Goal: Information Seeking & Learning: Learn about a topic

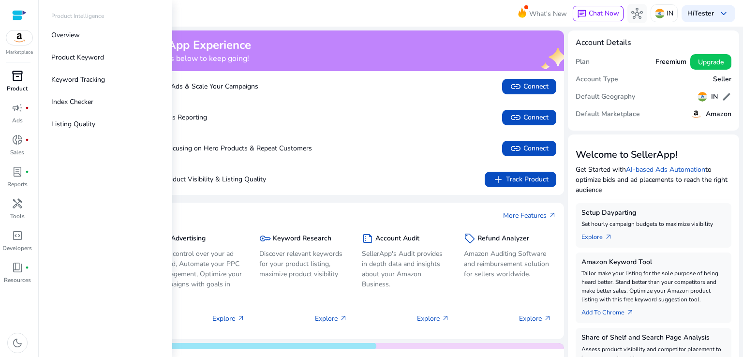
click at [17, 77] on span "inventory_2" at bounding box center [18, 76] width 12 height 12
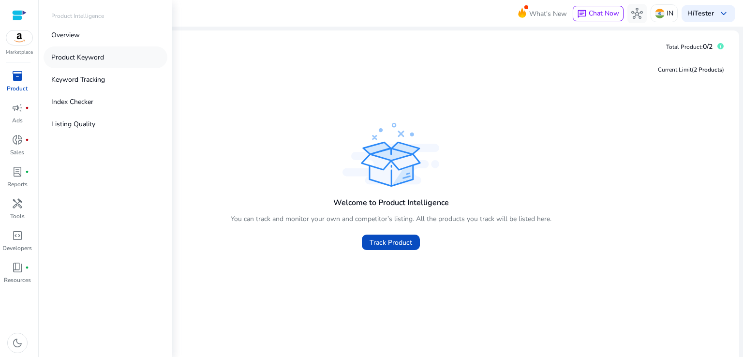
click at [100, 54] on p "Product Keyword" at bounding box center [77, 57] width 53 height 10
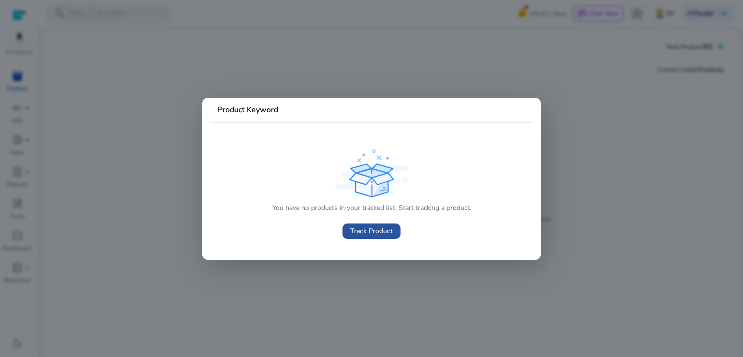
click at [383, 230] on span "Track Product" at bounding box center [371, 231] width 43 height 10
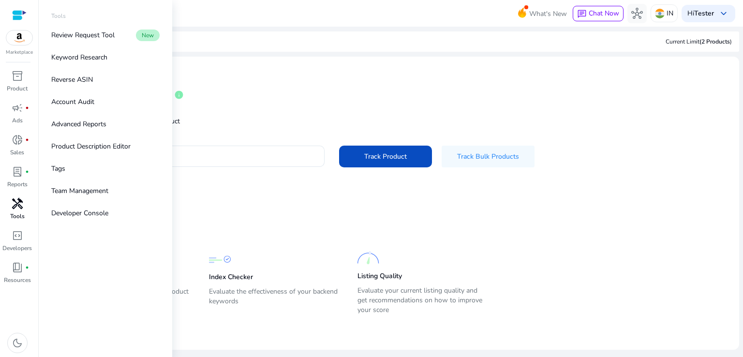
click at [17, 203] on span "handyman" at bounding box center [18, 204] width 12 height 12
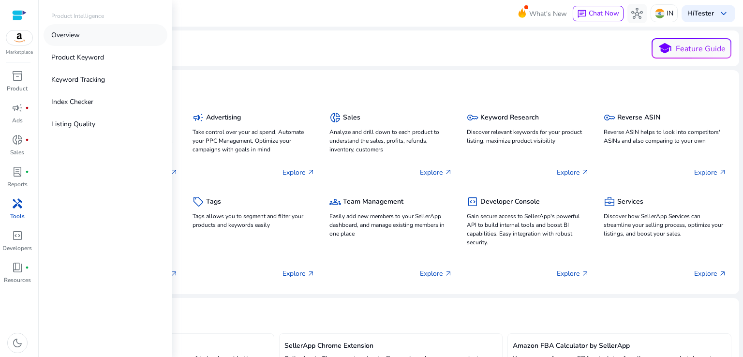
click at [95, 41] on link "Overview" at bounding box center [106, 35] width 124 height 22
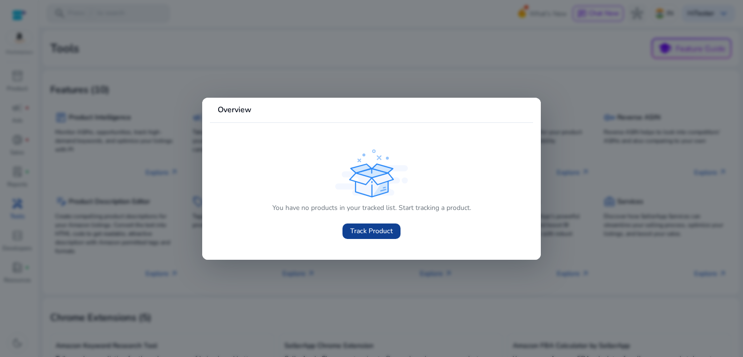
click at [360, 237] on span at bounding box center [372, 231] width 58 height 23
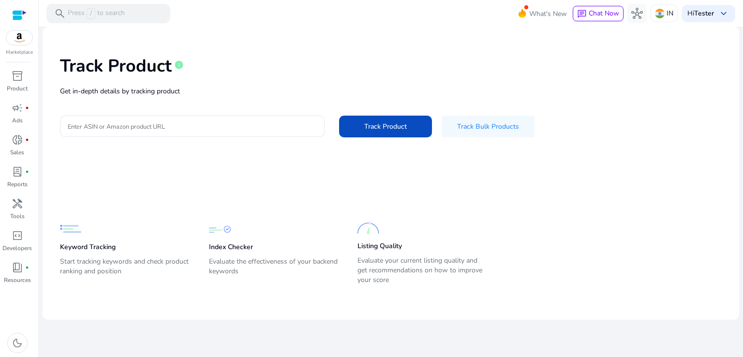
drag, startPoint x: 353, startPoint y: 227, endPoint x: 342, endPoint y: 232, distance: 12.3
click at [353, 227] on span "Track Product" at bounding box center [371, 231] width 43 height 10
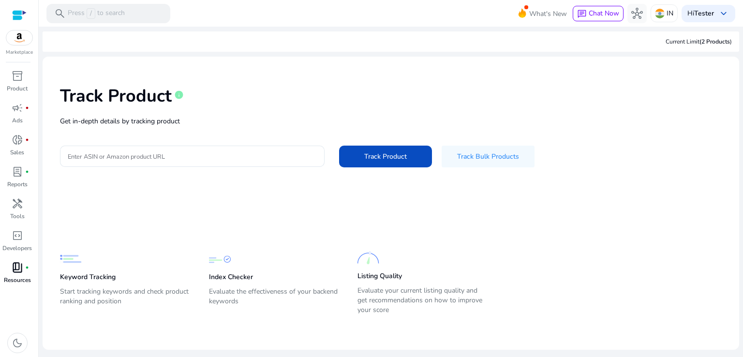
click at [16, 264] on span "book_4" at bounding box center [18, 268] width 12 height 12
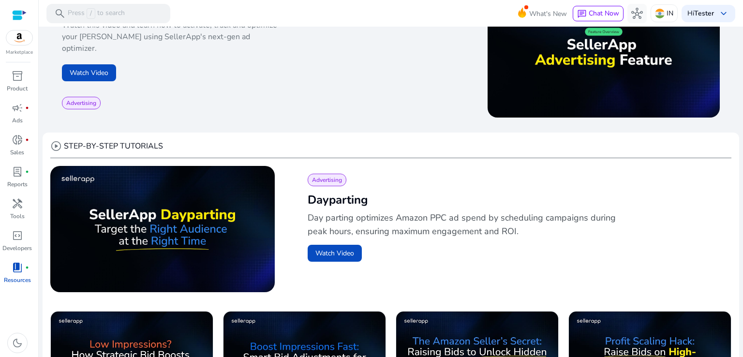
scroll to position [242, 0]
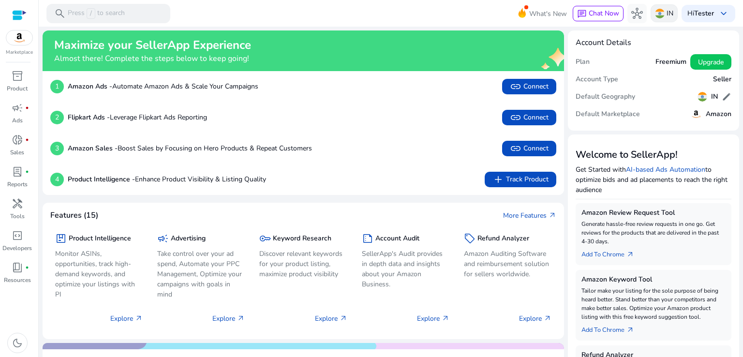
click at [667, 12] on p "IN" at bounding box center [670, 13] width 7 height 17
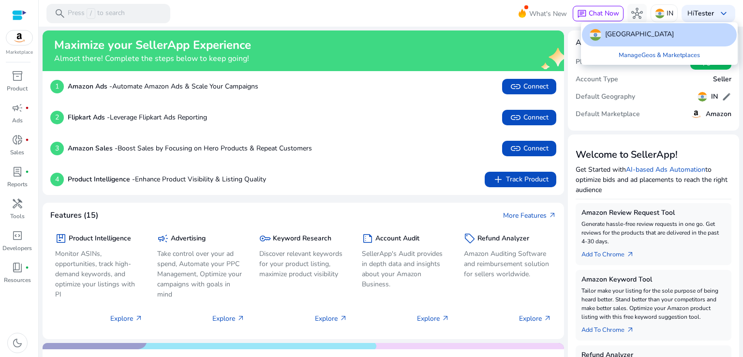
click at [19, 82] on div at bounding box center [371, 178] width 743 height 357
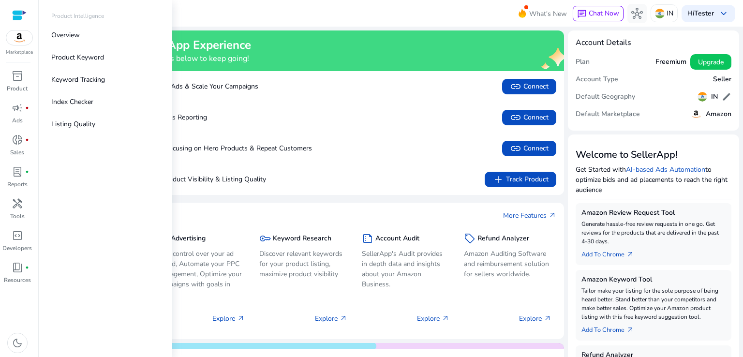
click at [24, 37] on img at bounding box center [19, 37] width 26 height 15
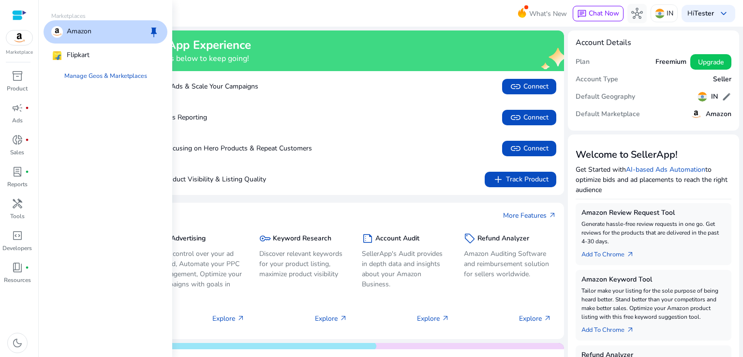
click at [88, 28] on p "Amazon" at bounding box center [79, 32] width 25 height 12
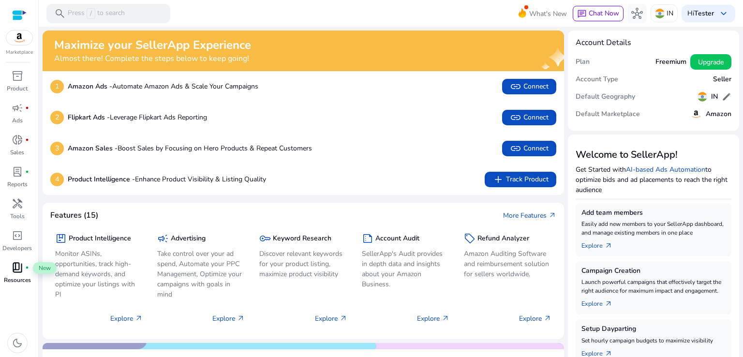
click at [20, 271] on span "book_4" at bounding box center [18, 268] width 12 height 12
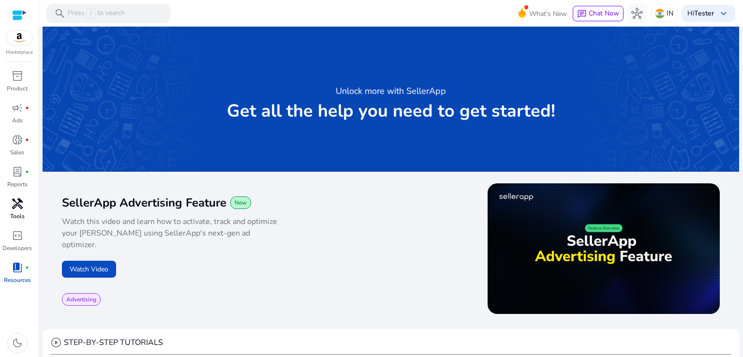
click at [18, 210] on span "handyman" at bounding box center [18, 204] width 12 height 12
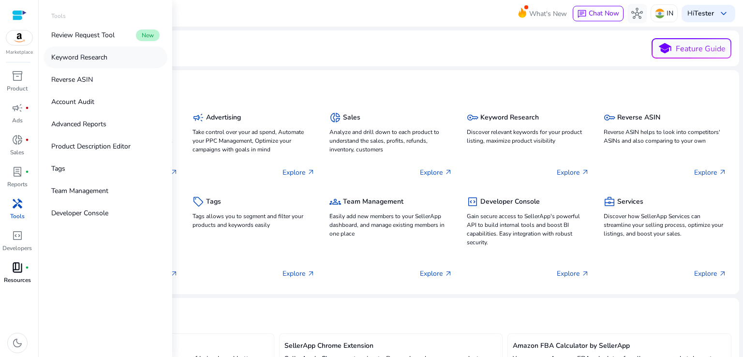
click at [89, 54] on p "Keyword Research" at bounding box center [79, 57] width 56 height 10
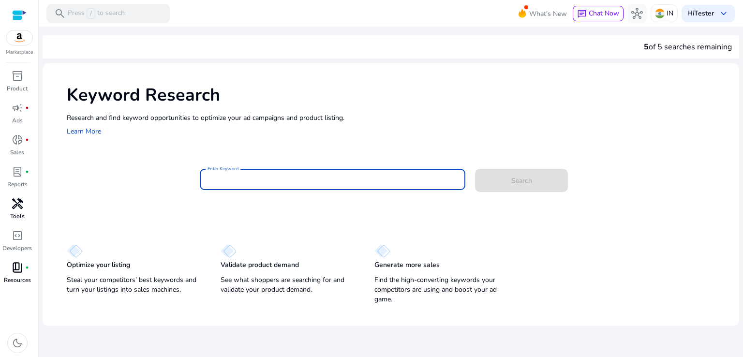
click at [260, 178] on input "Enter Keyword" at bounding box center [333, 179] width 251 height 11
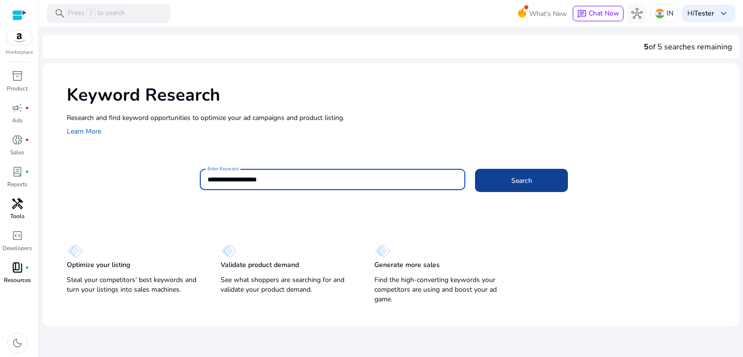
type input "**********"
click at [524, 182] on span "Search" at bounding box center [522, 181] width 21 height 10
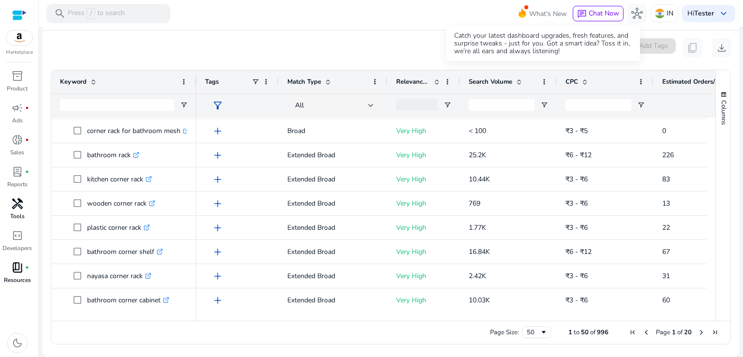
click at [538, 15] on span "What's New" at bounding box center [549, 13] width 38 height 17
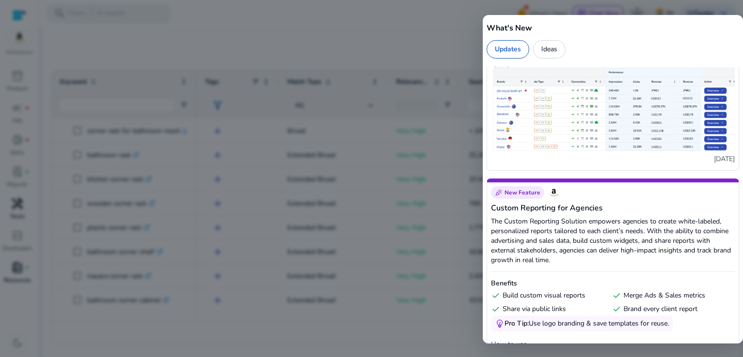
click at [207, 47] on div at bounding box center [371, 178] width 743 height 357
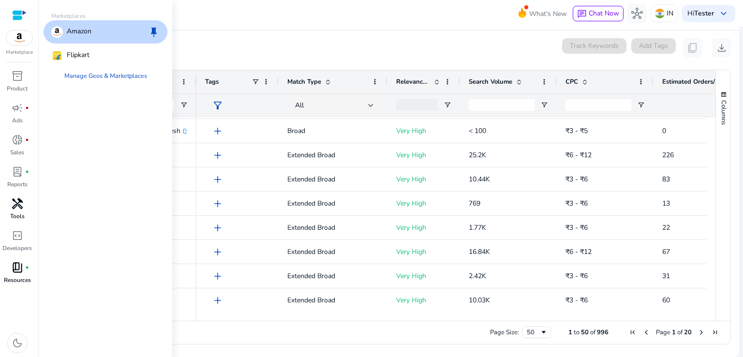
click at [26, 44] on img at bounding box center [19, 37] width 26 height 15
click at [93, 38] on div "Amazon keep" at bounding box center [106, 31] width 124 height 23
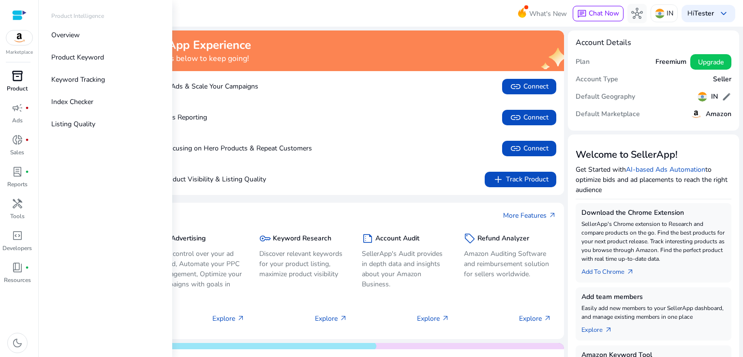
click at [20, 83] on div "inventory_2" at bounding box center [17, 75] width 27 height 15
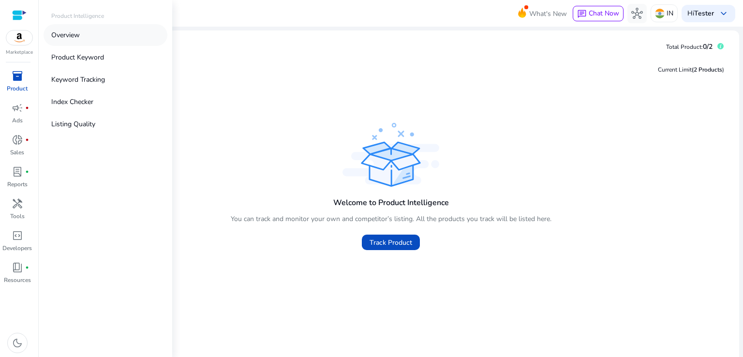
click at [77, 32] on p "Overview" at bounding box center [65, 35] width 29 height 10
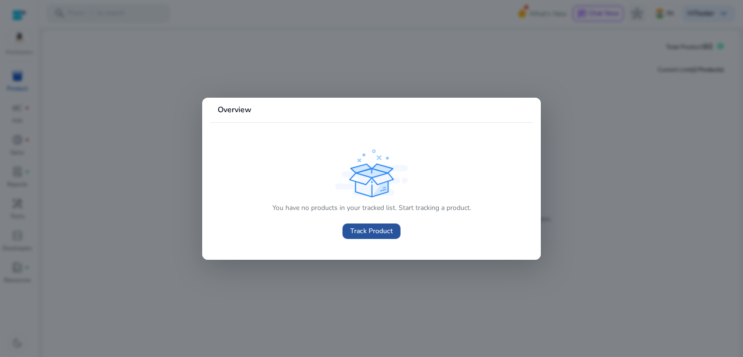
drag, startPoint x: 377, startPoint y: 224, endPoint x: 376, endPoint y: 231, distance: 7.4
click at [377, 226] on link "Track Product" at bounding box center [372, 231] width 58 height 15
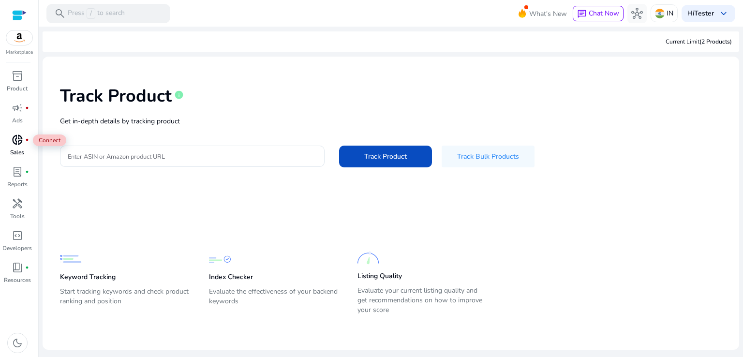
click at [17, 143] on span "donut_small" at bounding box center [18, 140] width 12 height 12
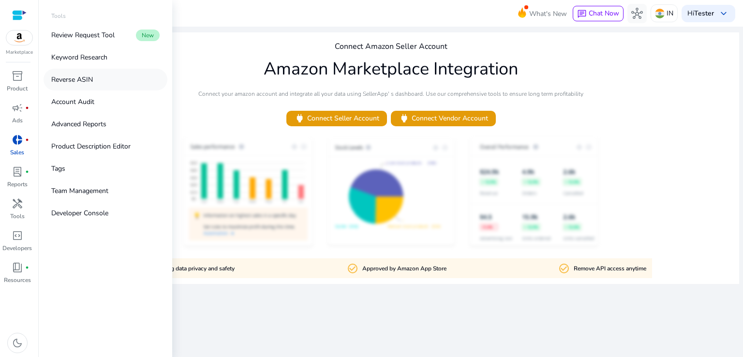
click at [66, 83] on p "Reverse ASIN" at bounding box center [72, 80] width 42 height 10
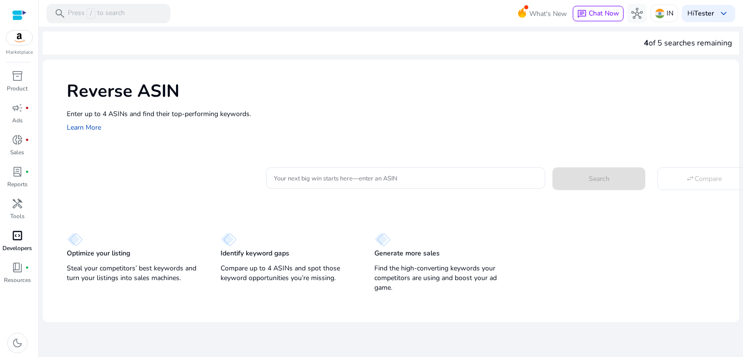
click at [20, 244] on p "Developers" at bounding box center [17, 248] width 30 height 9
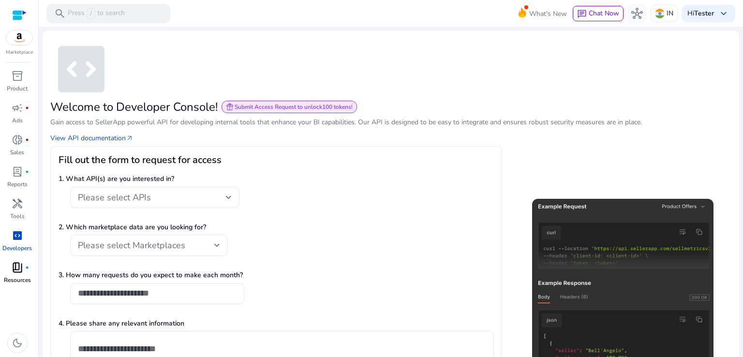
click at [24, 271] on div "book_4 fiber_manual_record" at bounding box center [17, 267] width 27 height 15
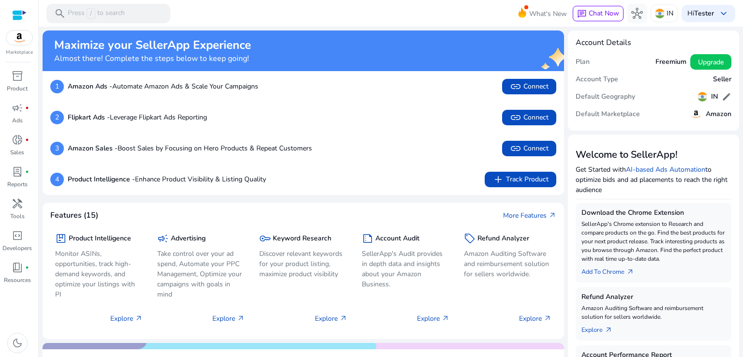
click at [17, 15] on div at bounding box center [19, 15] width 15 height 11
click at [24, 10] on div at bounding box center [19, 15] width 15 height 11
click at [15, 14] on div at bounding box center [19, 15] width 15 height 11
click at [106, 13] on p "Press / to search" at bounding box center [96, 13] width 57 height 11
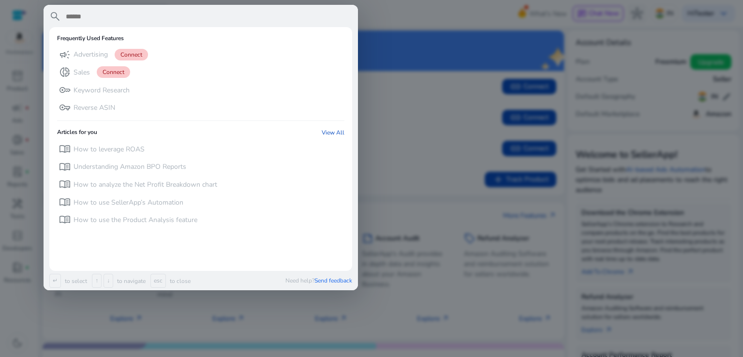
click at [50, 17] on span "search" at bounding box center [55, 17] width 12 height 12
click at [391, 229] on div at bounding box center [371, 178] width 743 height 357
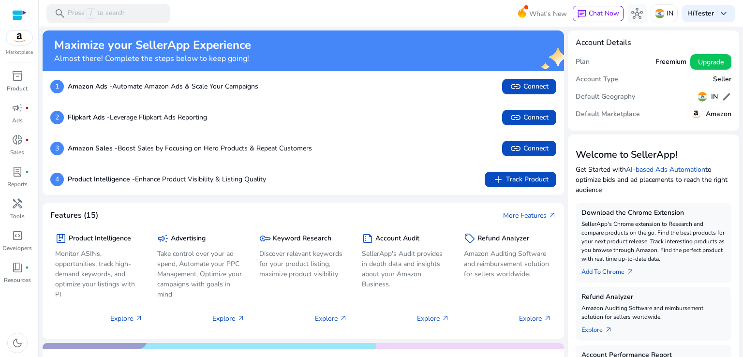
click at [23, 13] on div at bounding box center [19, 15] width 15 height 11
click at [24, 139] on div "donut_small fiber_manual_record" at bounding box center [17, 139] width 27 height 15
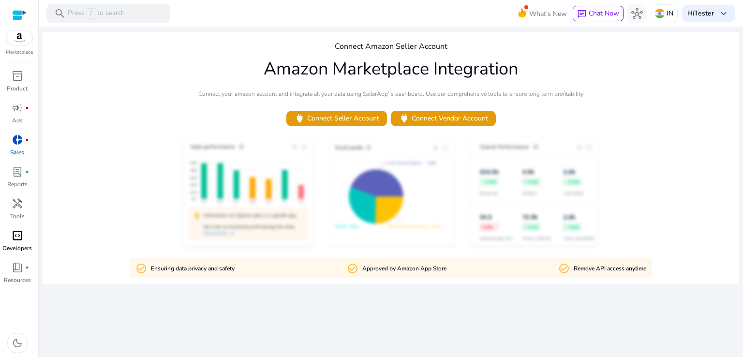
click at [17, 241] on span "code_blocks" at bounding box center [18, 236] width 12 height 12
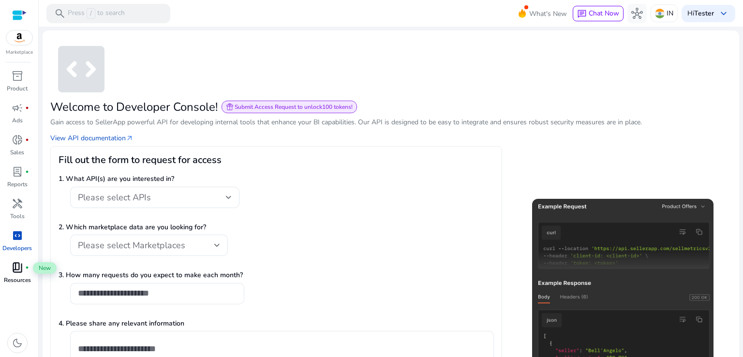
click at [17, 273] on span "book_4" at bounding box center [18, 268] width 12 height 12
